Goal: Find specific page/section: Find specific page/section

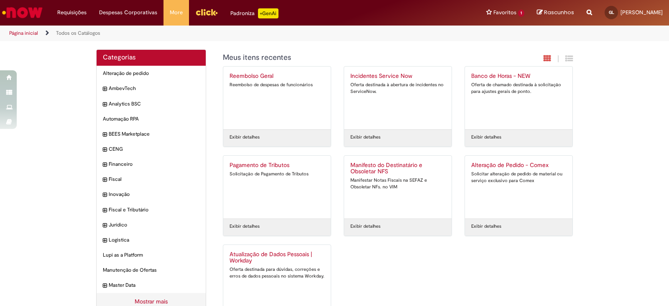
click at [386, 51] on div "Todas as Categorias Meus itens recentes | Reembolso Geral Reembolso de despesas…" at bounding box center [395, 191] width 367 height 284
click at [50, 73] on div "Categorias Alteração de pedido Itens AmbevTech Itens Analytics BSC Itens Automa…" at bounding box center [334, 191] width 669 height 284
click at [86, 31] on link "Exibir Todas as Solicitações" at bounding box center [97, 33] width 92 height 9
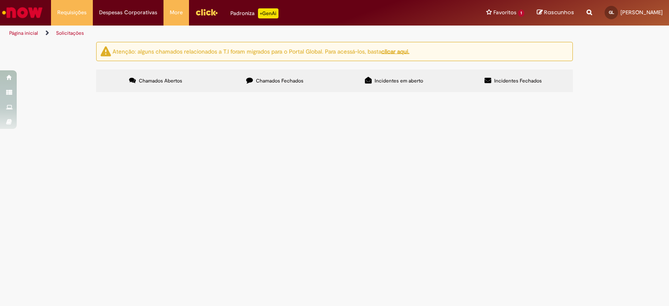
drag, startPoint x: 277, startPoint y: 82, endPoint x: 408, endPoint y: 84, distance: 131.3
click at [307, 82] on label "Chamados Fechados" at bounding box center [274, 80] width 119 height 23
click at [276, 78] on span "Chamados Fechados" at bounding box center [280, 80] width 48 height 7
click at [206, 12] on img "Menu Cabeçalho" at bounding box center [206, 12] width 23 height 13
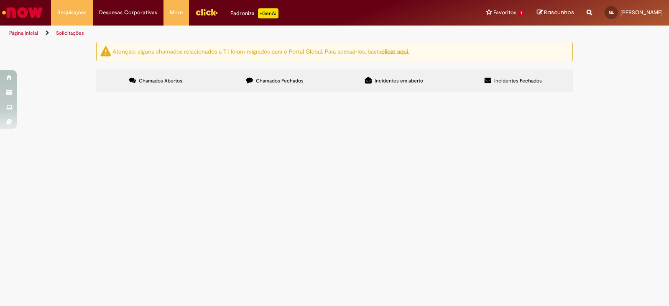
click at [263, 32] on ul "Página inicial Solicitações" at bounding box center [223, 33] width 434 height 15
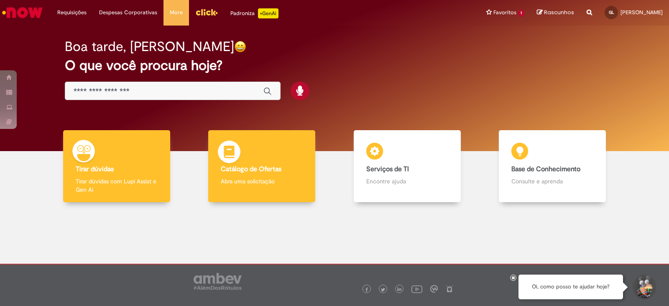
click at [256, 166] on b "Catálogo de Ofertas" at bounding box center [251, 169] width 61 height 8
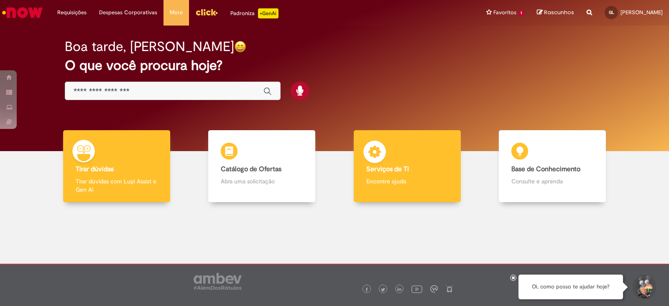
click at [401, 146] on div "Serviços de TI Serviços de TI Encontre ajuda" at bounding box center [407, 166] width 107 height 72
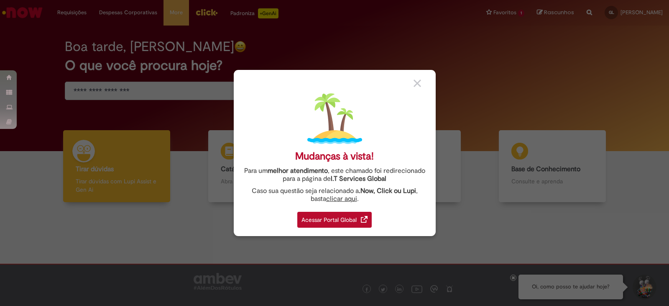
click at [333, 218] on div "Acessar Portal Global" at bounding box center [334, 220] width 74 height 16
